Goal: Task Accomplishment & Management: Manage account settings

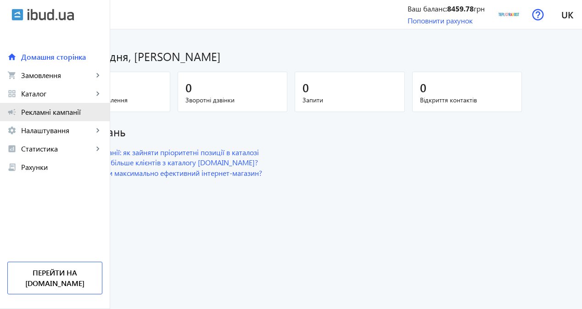
click at [61, 109] on span "Рекламні кампанії" at bounding box center [61, 111] width 81 height 9
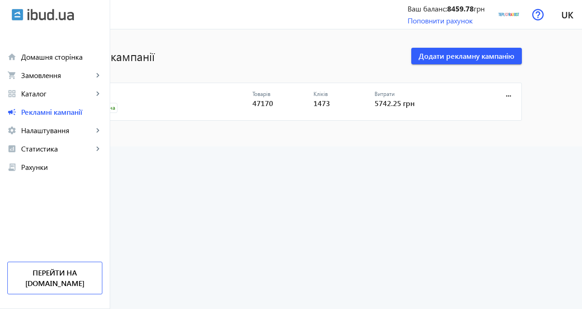
click at [138, 94] on link "CPC" at bounding box center [167, 96] width 171 height 13
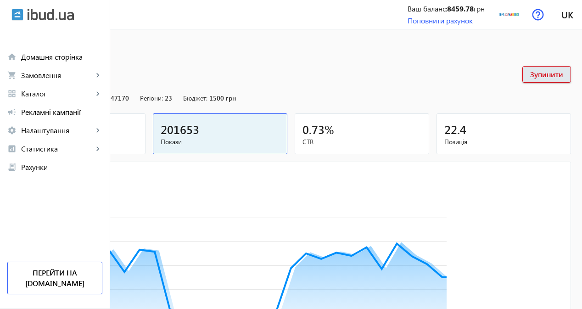
click at [138, 139] on span "Кліки" at bounding box center [78, 141] width 119 height 9
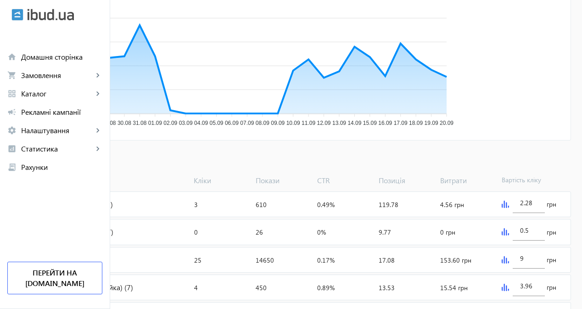
scroll to position [229, 0]
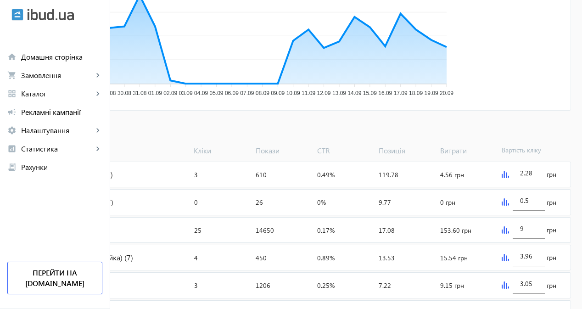
click at [71, 130] on span "Додати товари" at bounding box center [44, 130] width 52 height 10
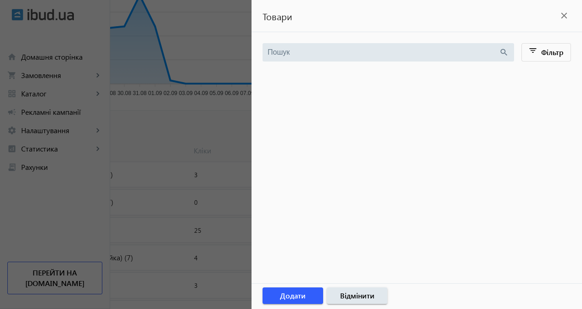
click at [68, 102] on div at bounding box center [291, 154] width 582 height 309
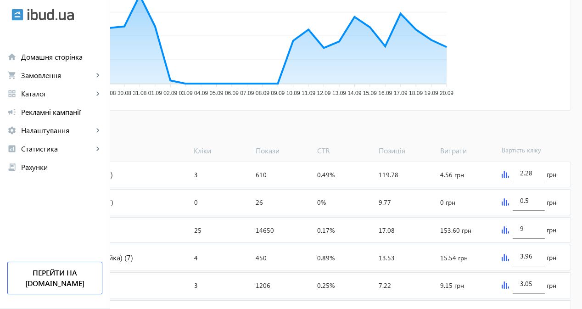
click at [62, 96] on div at bounding box center [291, 154] width 582 height 309
click at [54, 93] on span "Каталог" at bounding box center [57, 93] width 72 height 9
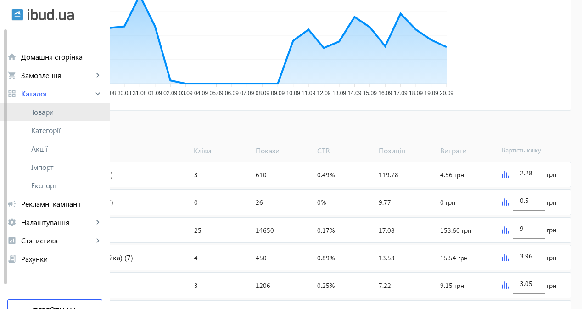
click at [67, 118] on link "Товари" at bounding box center [55, 112] width 110 height 18
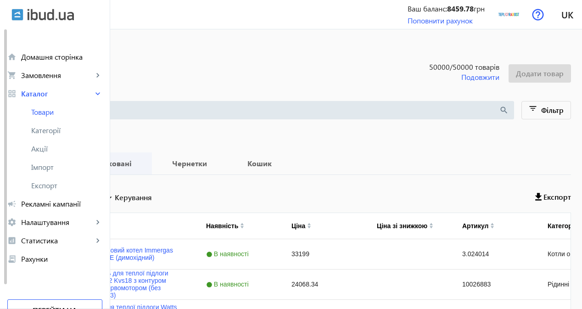
click at [141, 167] on b "Опубліковані" at bounding box center [107, 163] width 68 height 7
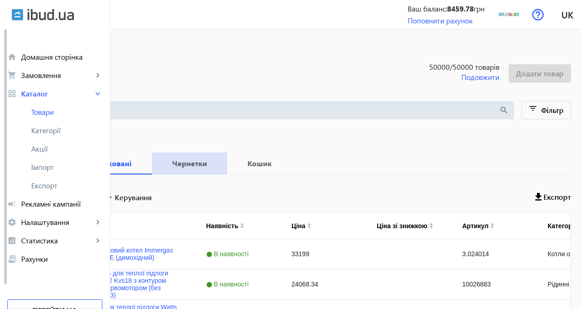
click at [216, 161] on b "Чернетки" at bounding box center [189, 163] width 53 height 7
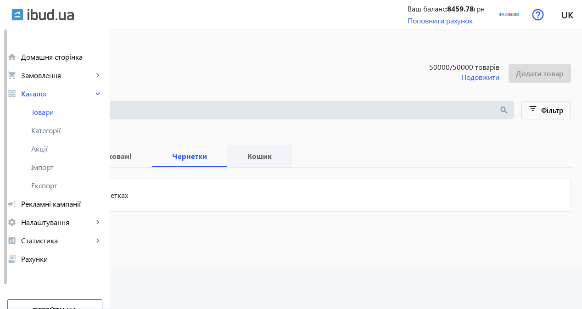
click at [281, 163] on span "Кошик" at bounding box center [259, 156] width 43 height 22
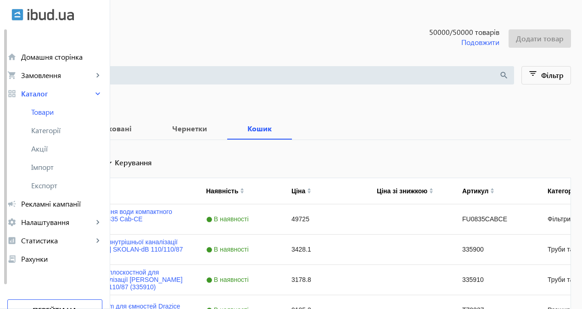
scroll to position [46, 0]
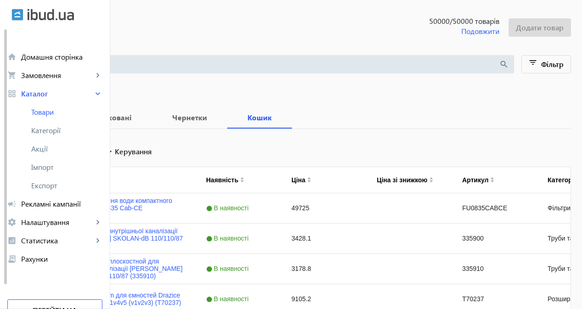
click at [36, 153] on input "Вибрати все" at bounding box center [26, 150] width 18 height 18
checkbox input "true"
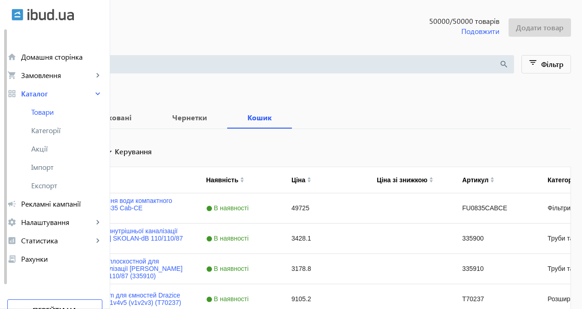
checkbox input "true"
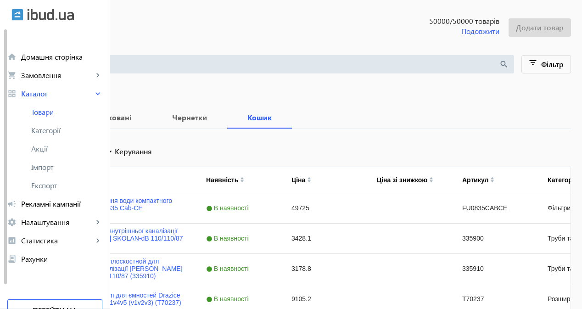
checkbox input "true"
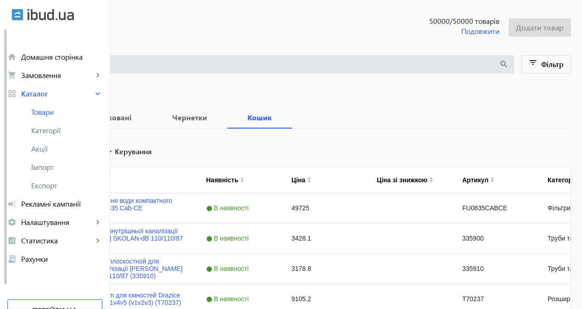
checkbox input "true"
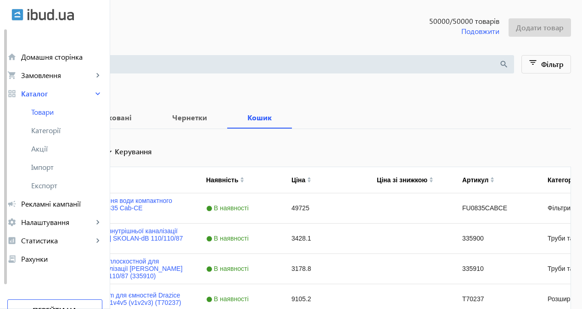
checkbox input "true"
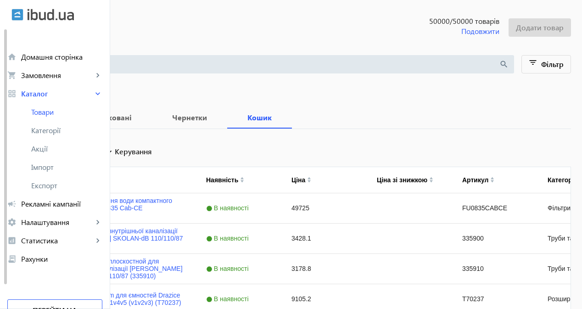
checkbox input "true"
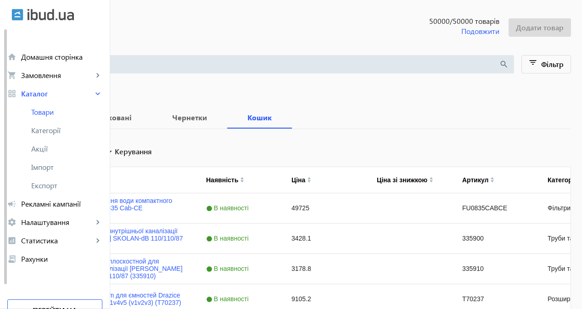
checkbox input "true"
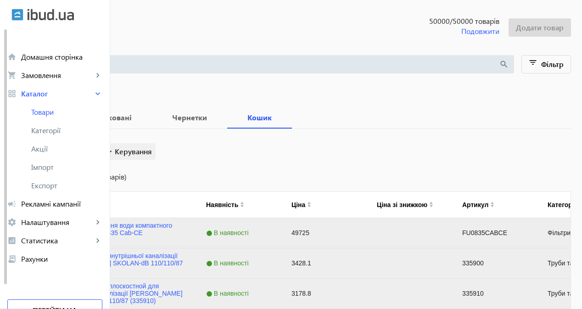
click at [152, 153] on span "Керування" at bounding box center [133, 151] width 37 height 11
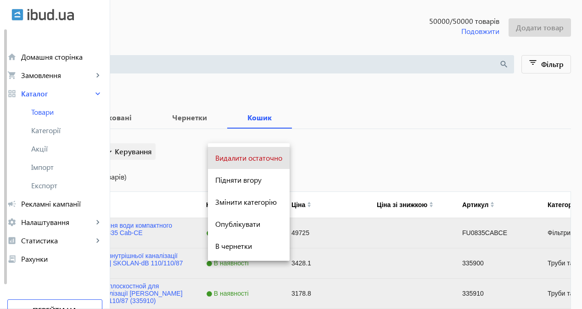
click at [235, 154] on span "Видалити остаточно" at bounding box center [248, 157] width 67 height 7
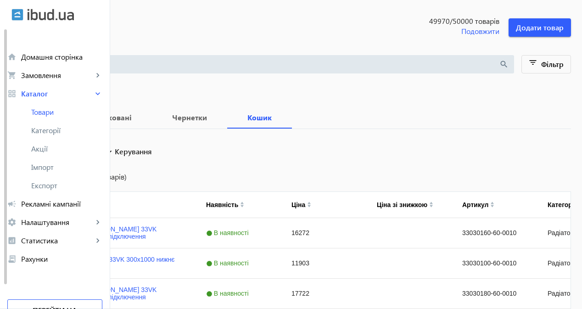
click at [78, 154] on label "Вибрати все" at bounding box center [57, 149] width 42 height 7
click at [36, 155] on input "Вибрати все" at bounding box center [26, 150] width 18 height 18
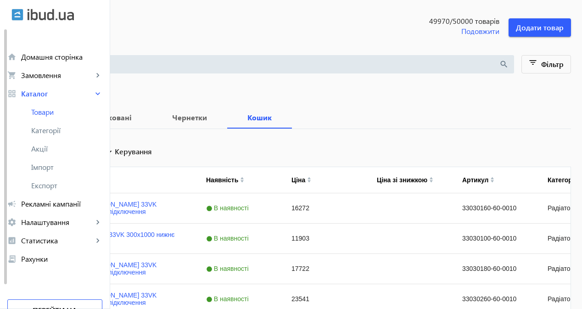
click at [78, 153] on label "Вибрати все" at bounding box center [57, 149] width 42 height 7
click at [36, 153] on input "Вибрати все" at bounding box center [26, 150] width 18 height 18
checkbox input "true"
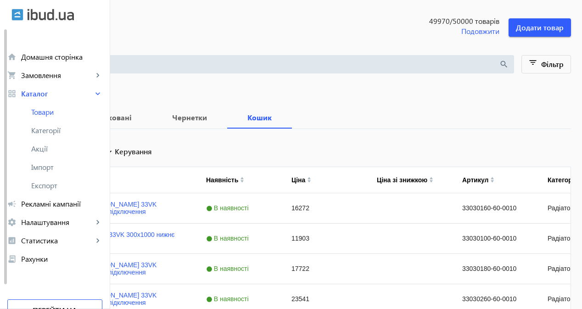
checkbox input "true"
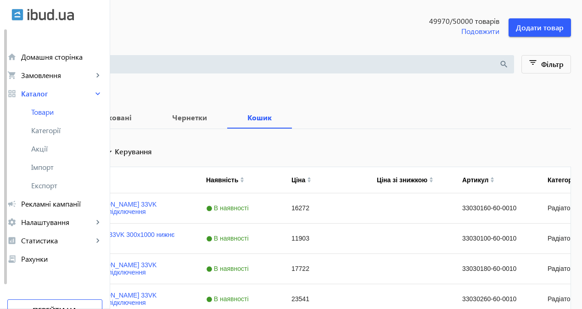
checkbox input "true"
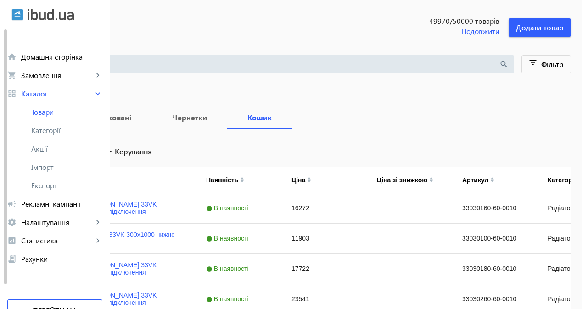
checkbox input "true"
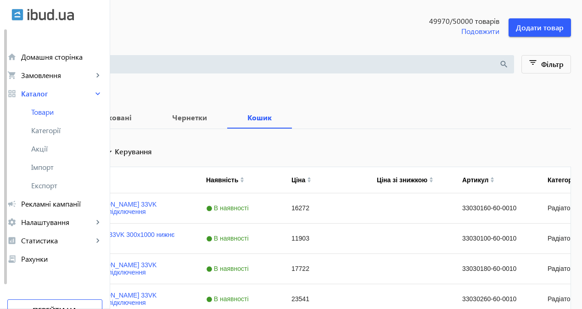
checkbox input "true"
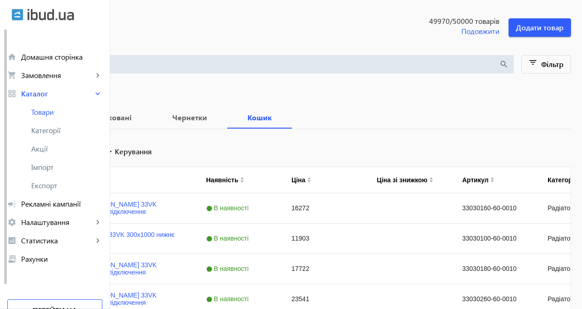
checkbox input "true"
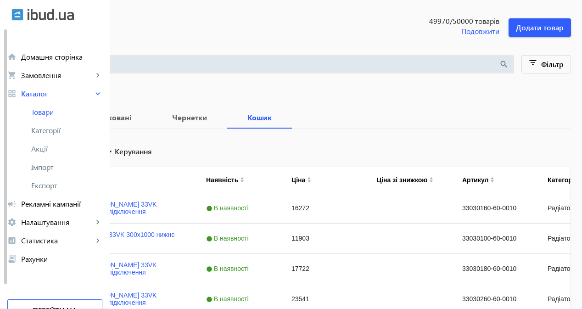
checkbox input "true"
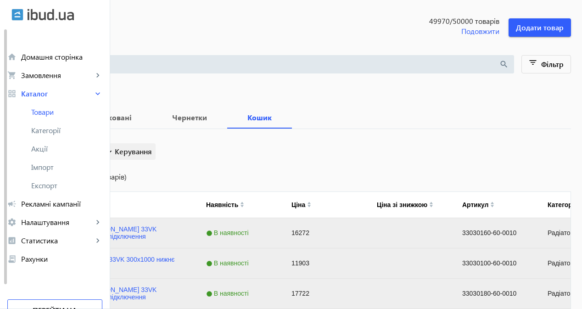
click at [152, 152] on span "Керування" at bounding box center [133, 151] width 37 height 11
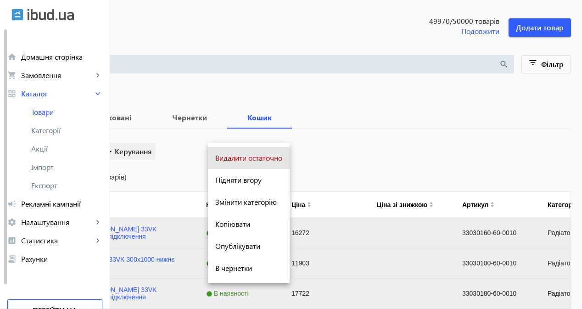
click at [239, 152] on button "Видалити остаточно" at bounding box center [249, 158] width 82 height 22
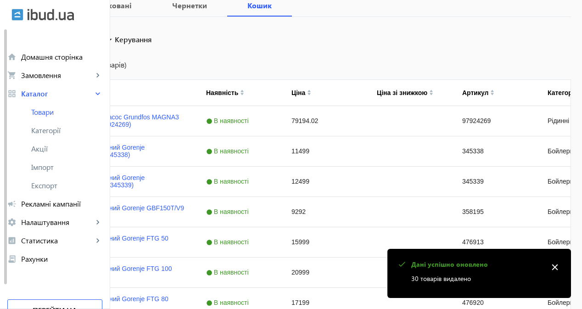
scroll to position [0, 0]
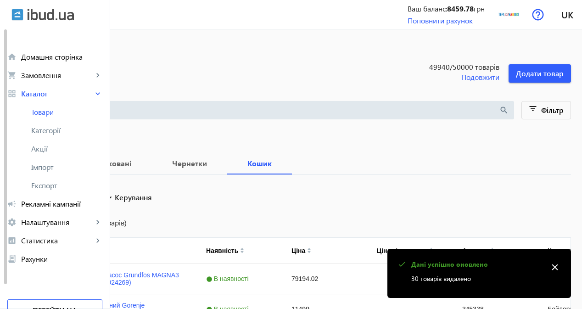
click at [78, 197] on label "Вибрати все" at bounding box center [57, 195] width 42 height 7
click at [36, 197] on input "Вибрати все" at bounding box center [26, 196] width 18 height 18
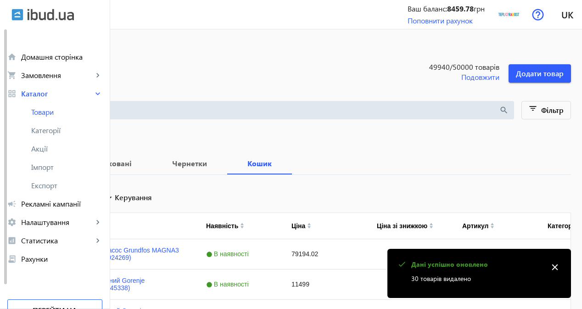
click at [78, 197] on label "Вибрати все" at bounding box center [57, 195] width 42 height 7
click at [36, 197] on input "Вибрати все" at bounding box center [26, 196] width 18 height 18
checkbox input "true"
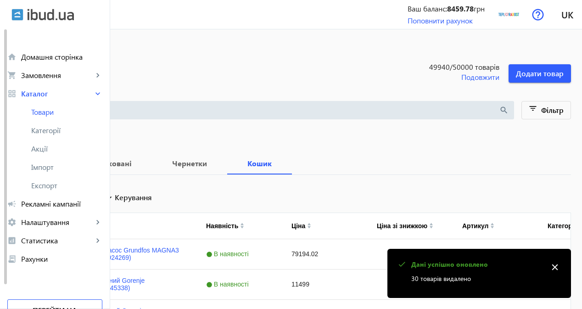
checkbox input "true"
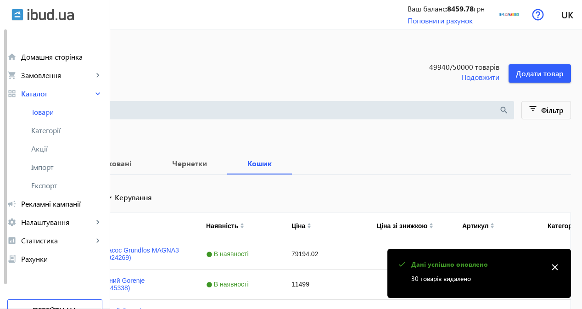
checkbox input "true"
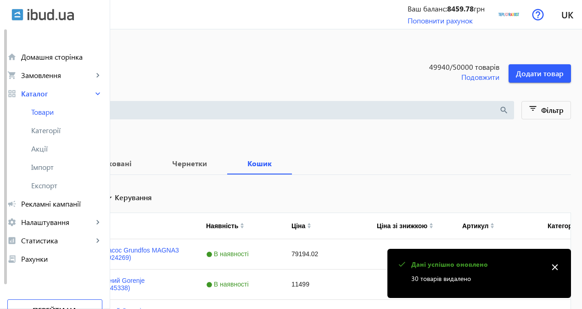
checkbox input "true"
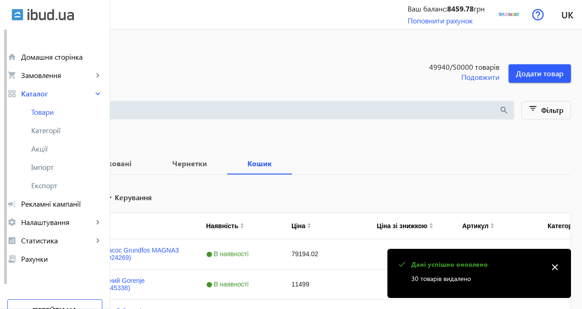
checkbox input "true"
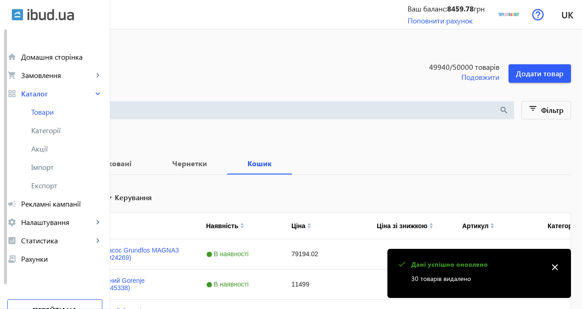
checkbox input "true"
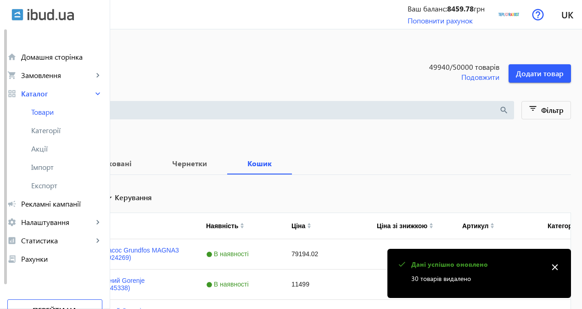
checkbox input "true"
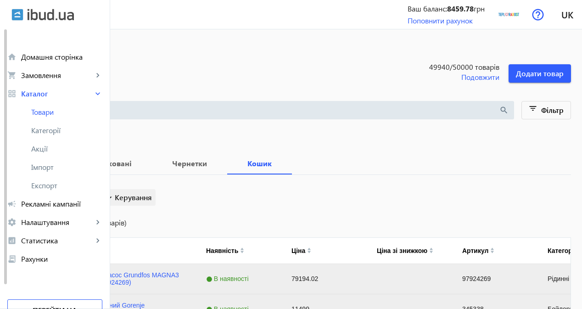
click at [152, 195] on span "Керування" at bounding box center [133, 197] width 37 height 11
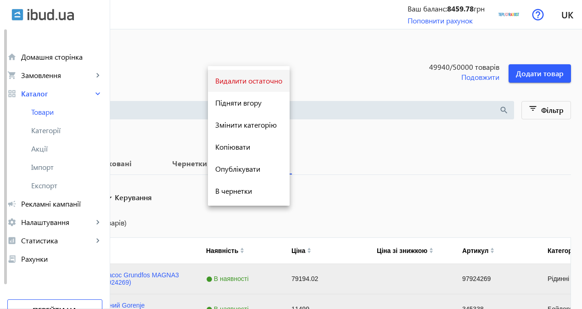
click at [237, 84] on span "Видалити остаточно" at bounding box center [248, 80] width 67 height 7
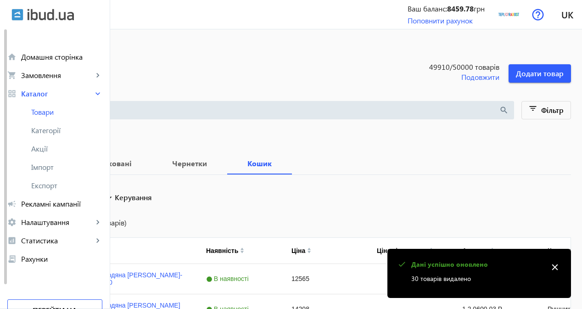
click at [36, 195] on input "Вибрати все" at bounding box center [26, 196] width 18 height 18
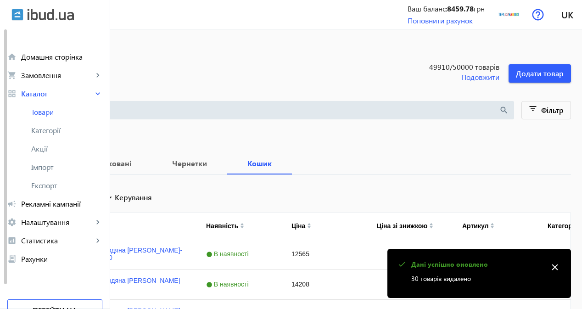
click at [36, 195] on input "Вибрати все" at bounding box center [26, 196] width 18 height 18
checkbox input "true"
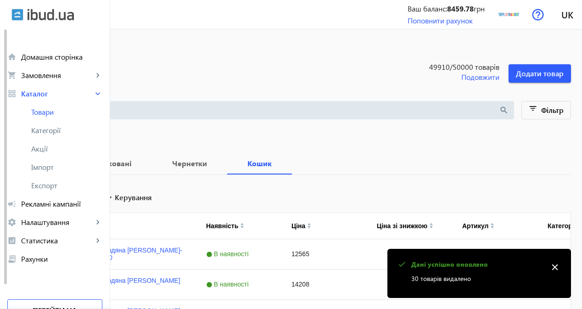
checkbox input "true"
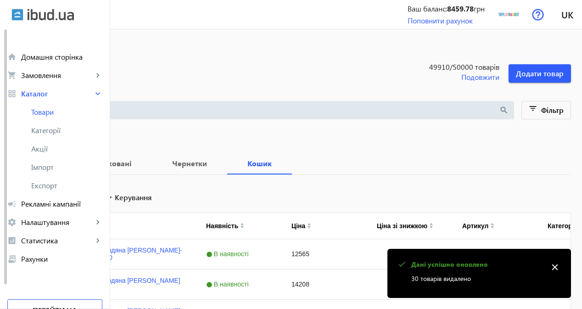
checkbox input "true"
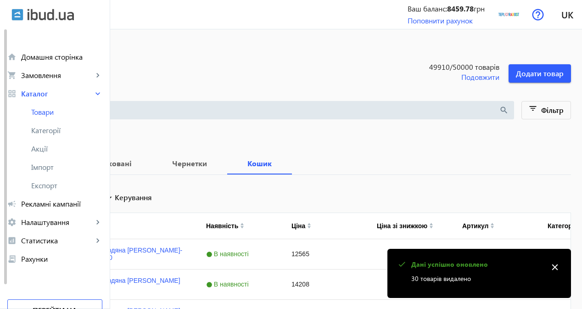
checkbox input "true"
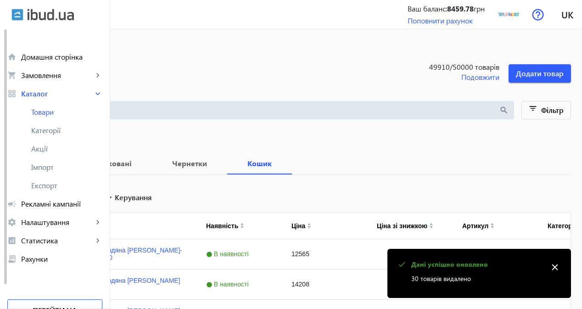
checkbox input "true"
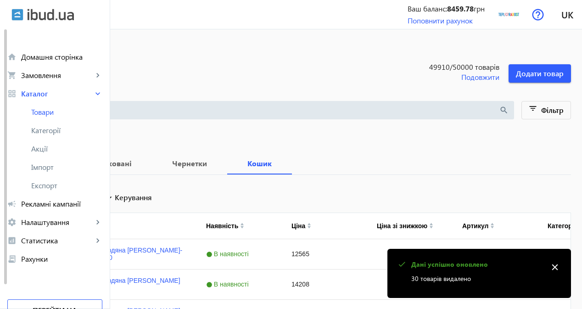
checkbox input "true"
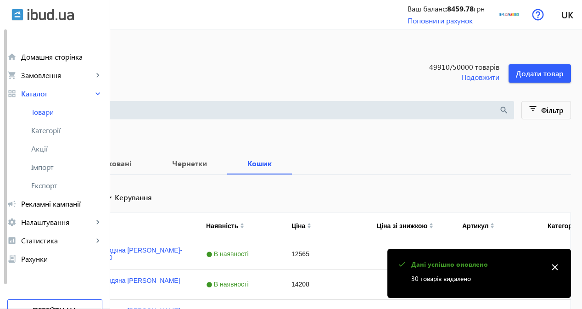
checkbox input "true"
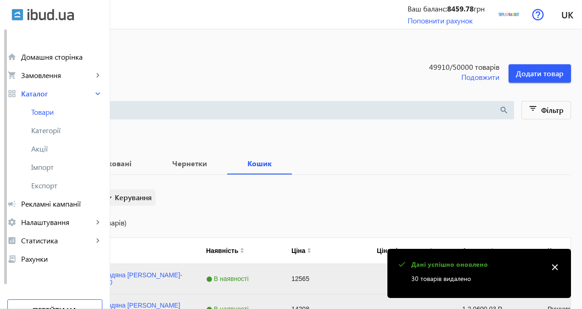
click at [152, 201] on span "Керування" at bounding box center [133, 197] width 37 height 11
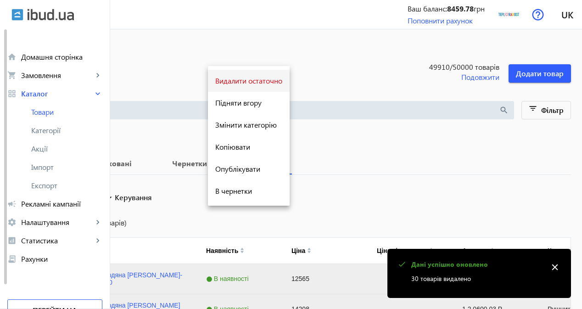
click at [254, 78] on span "Видалити остаточно" at bounding box center [248, 80] width 67 height 7
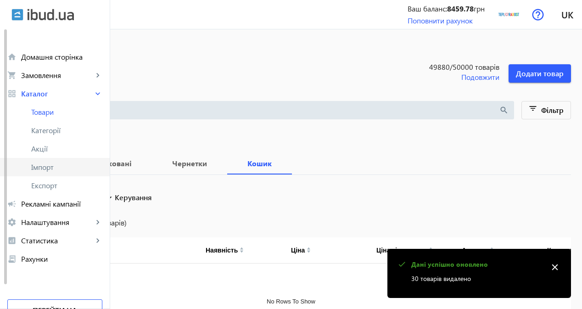
click at [67, 172] on link "Імпорт" at bounding box center [55, 167] width 110 height 18
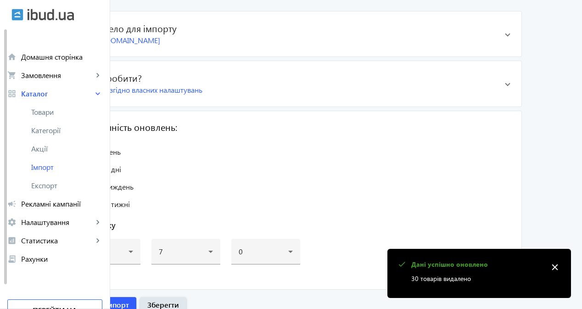
scroll to position [166, 0]
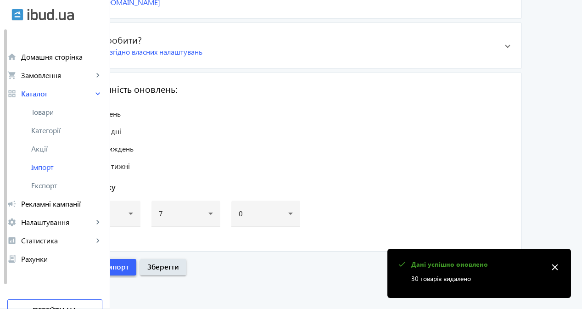
click at [129, 266] on span "Розпочати імпорт" at bounding box center [97, 266] width 61 height 10
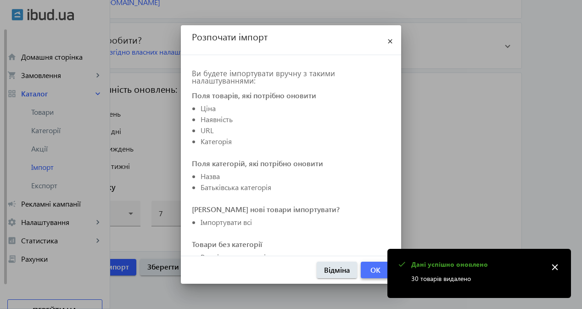
click at [367, 272] on span "button" at bounding box center [375, 270] width 29 height 22
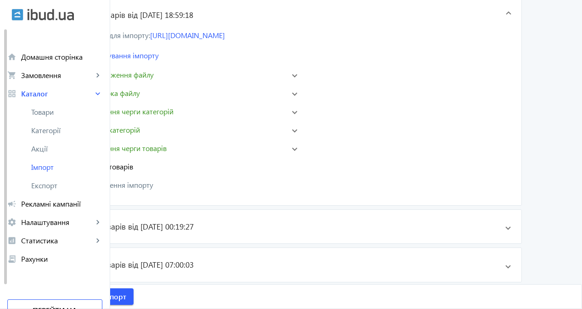
scroll to position [183, 0]
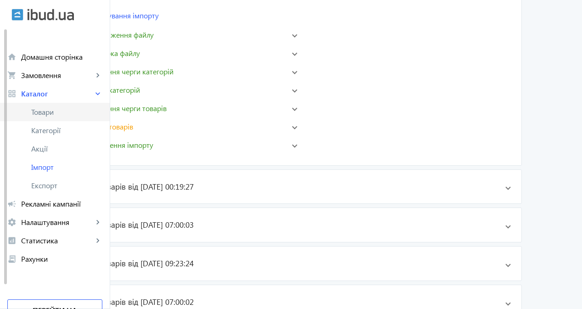
click at [56, 117] on link "Товари" at bounding box center [55, 112] width 110 height 18
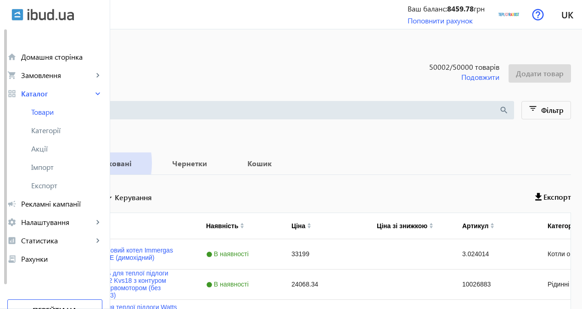
click at [141, 163] on b "Опубліковані" at bounding box center [107, 163] width 68 height 7
click at [216, 167] on span "Чернетки" at bounding box center [189, 163] width 53 height 22
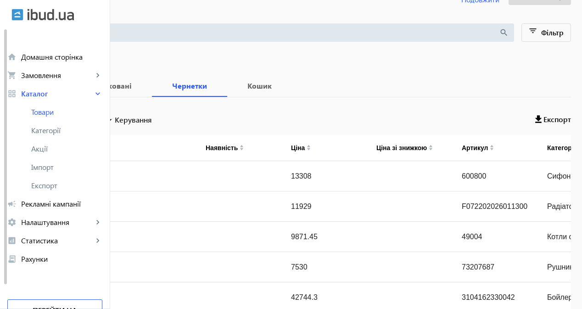
scroll to position [86, 0]
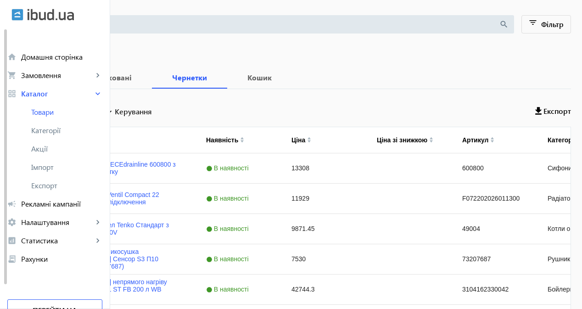
click at [36, 108] on input "Вибрати все" at bounding box center [26, 110] width 18 height 18
checkbox input "true"
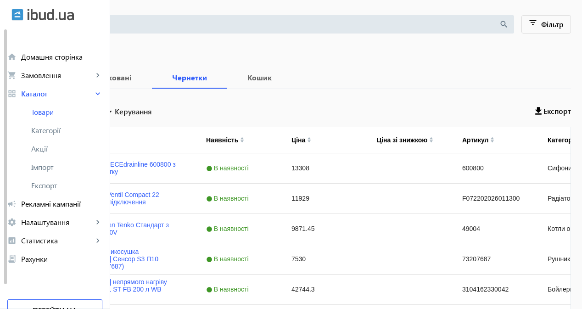
checkbox input "true"
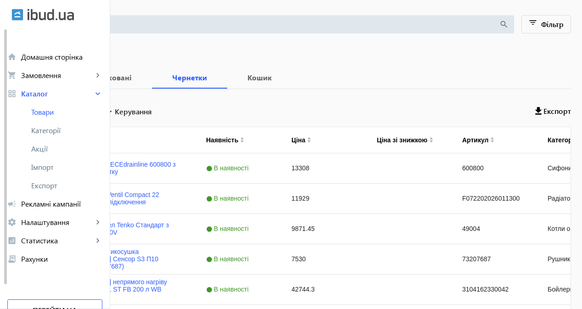
checkbox input "true"
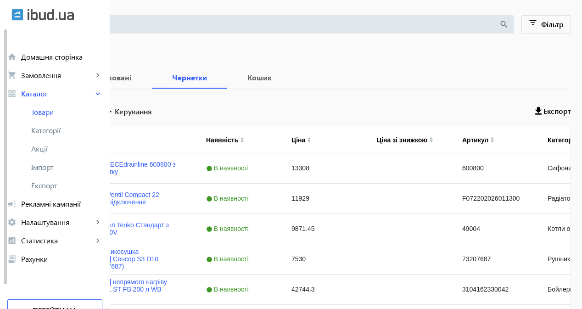
checkbox input "true"
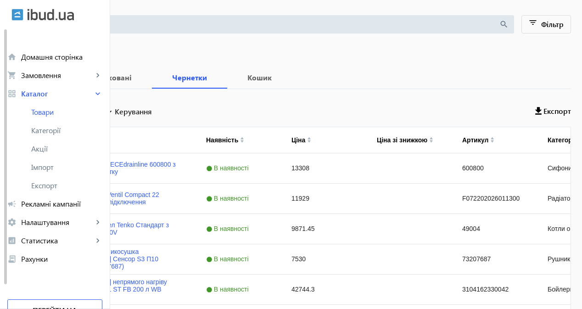
checkbox input "true"
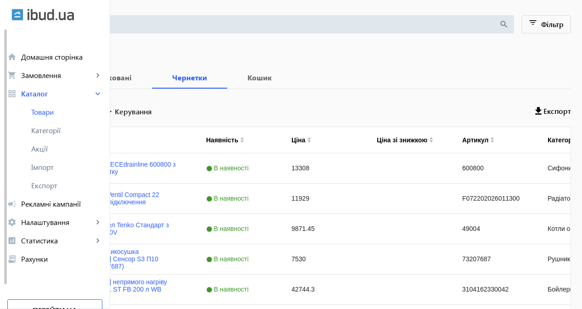
checkbox input "true"
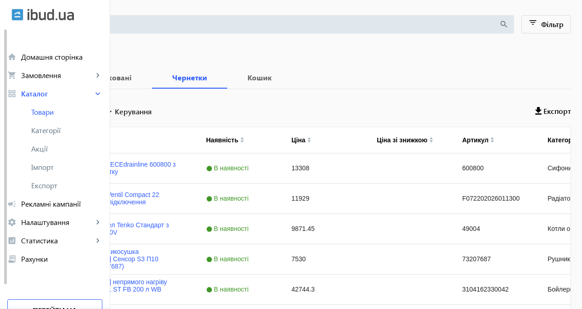
checkbox input "true"
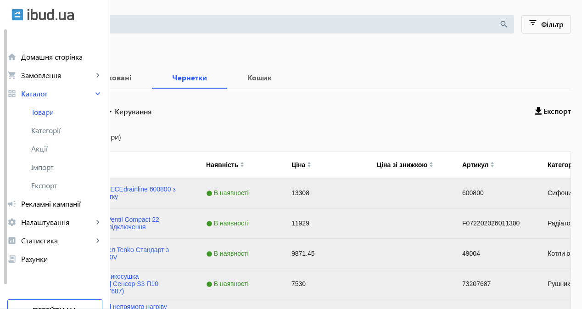
click at [121, 138] on label "Вибрати все (222 товари)" at bounding box center [78, 136] width 85 height 7
click at [36, 138] on input "Вибрати все (222 товари)" at bounding box center [26, 137] width 18 height 18
checkbox input "true"
click at [152, 115] on span "Керування" at bounding box center [133, 111] width 37 height 11
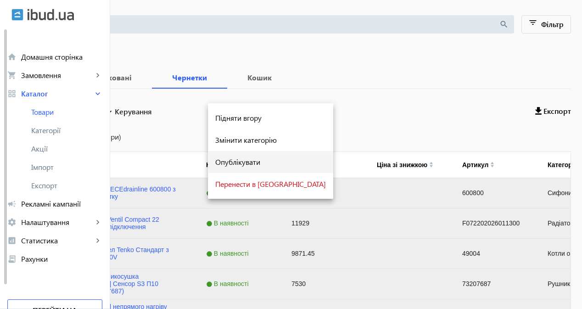
click at [248, 158] on span "Опублікувати" at bounding box center [270, 161] width 111 height 7
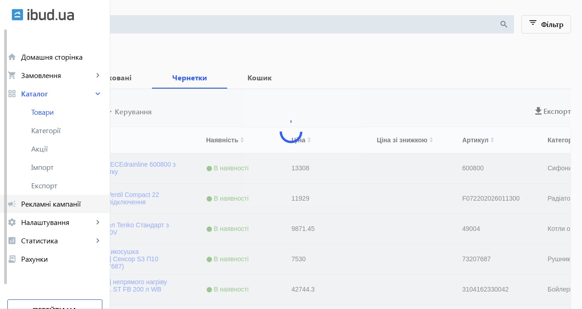
click at [61, 205] on span "Рекламні кампанії" at bounding box center [61, 203] width 81 height 9
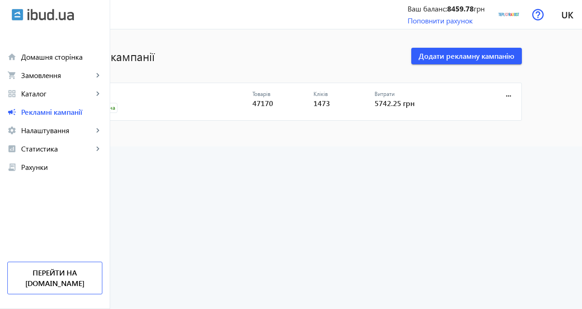
click at [141, 93] on link "CPC" at bounding box center [167, 96] width 171 height 13
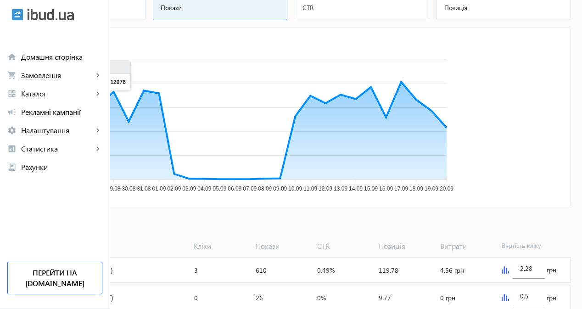
scroll to position [138, 0]
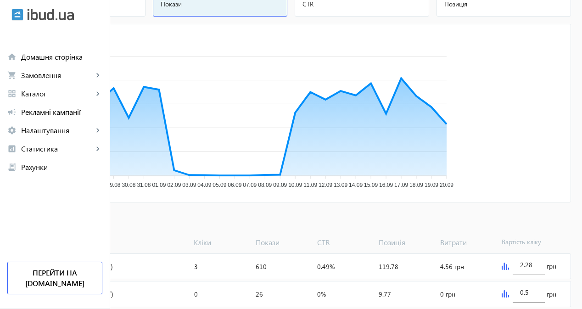
click at [71, 225] on span "Додати товари" at bounding box center [44, 221] width 52 height 10
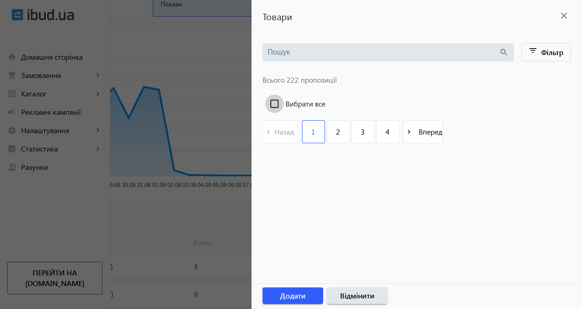
click at [277, 101] on input "Вибрати все" at bounding box center [274, 103] width 18 height 18
click at [281, 102] on input "Вибрати все" at bounding box center [274, 103] width 18 height 18
checkbox input "false"
click at [137, 162] on div at bounding box center [291, 154] width 582 height 309
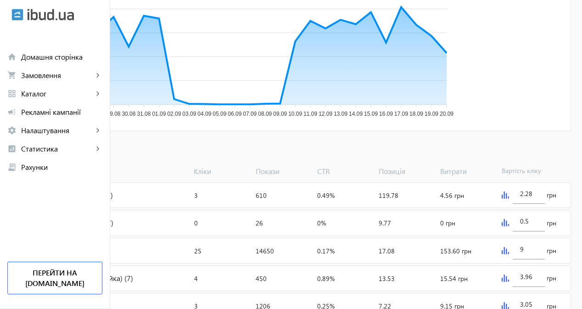
scroll to position [229, 0]
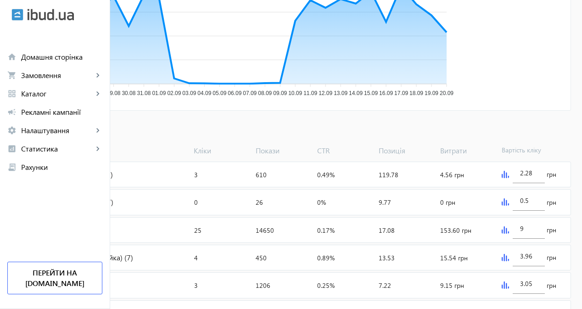
click at [71, 133] on span "Додати товари" at bounding box center [44, 130] width 52 height 10
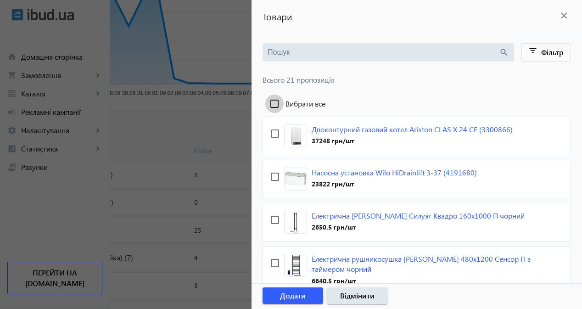
click at [272, 99] on input "Вибрати все" at bounding box center [274, 103] width 18 height 18
checkbox input "true"
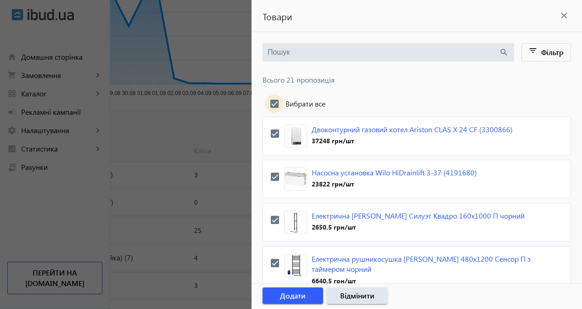
checkbox input "true"
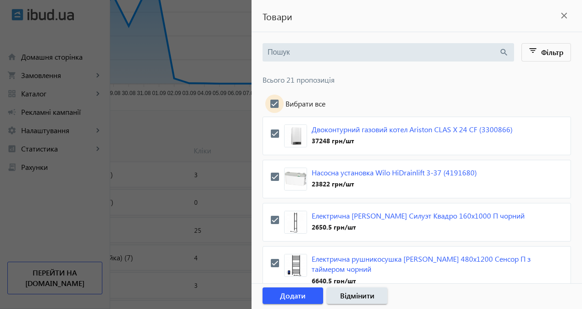
checkbox input "true"
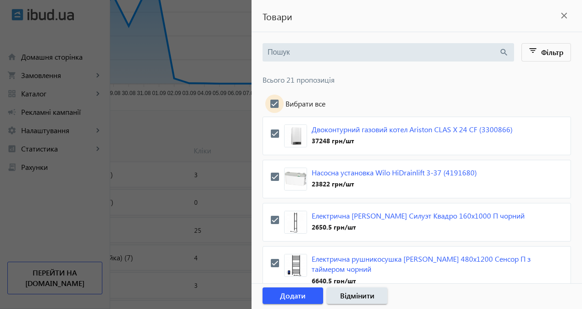
checkbox input "true"
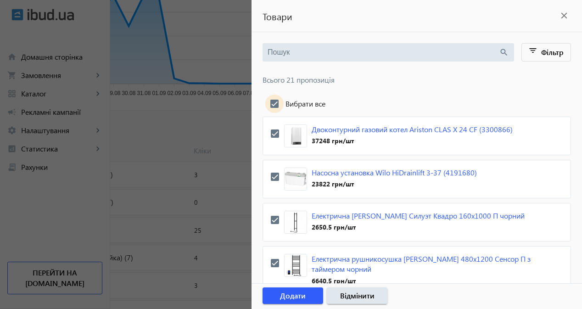
checkbox input "true"
click at [292, 297] on span "Додати" at bounding box center [293, 295] width 26 height 10
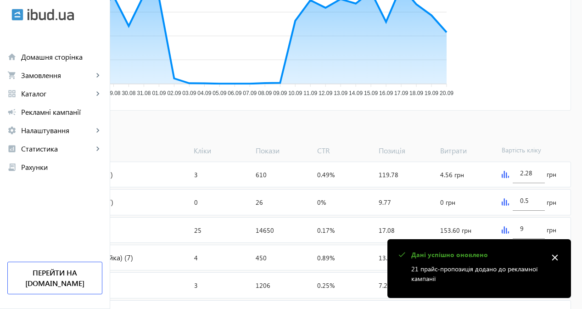
click at [71, 125] on span "Додати товари" at bounding box center [44, 130] width 52 height 10
